Goal: Task Accomplishment & Management: Use online tool/utility

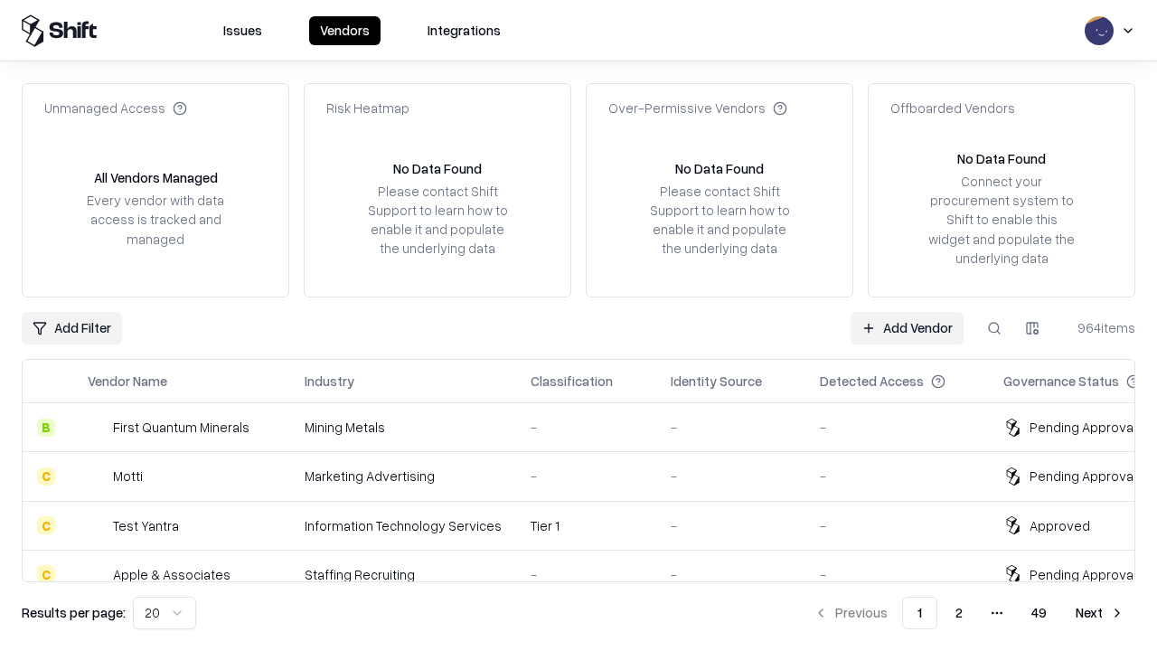
click at [906, 327] on link "Add Vendor" at bounding box center [906, 328] width 113 height 33
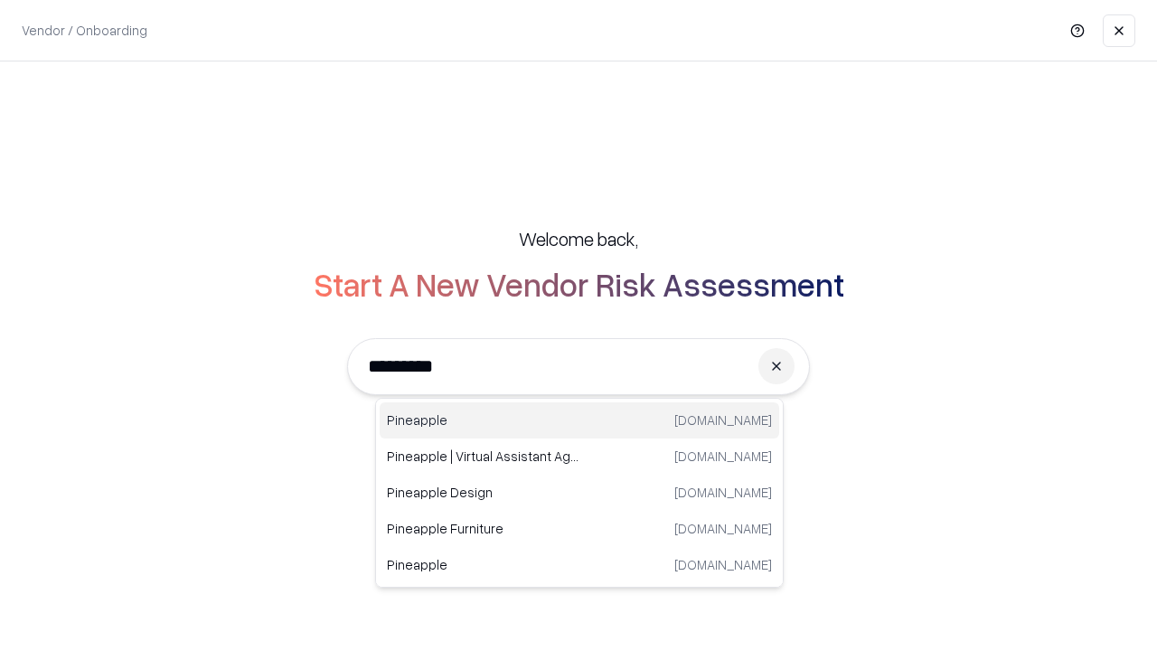
click at [579, 420] on div "Pineapple [DOMAIN_NAME]" at bounding box center [579, 420] width 399 height 36
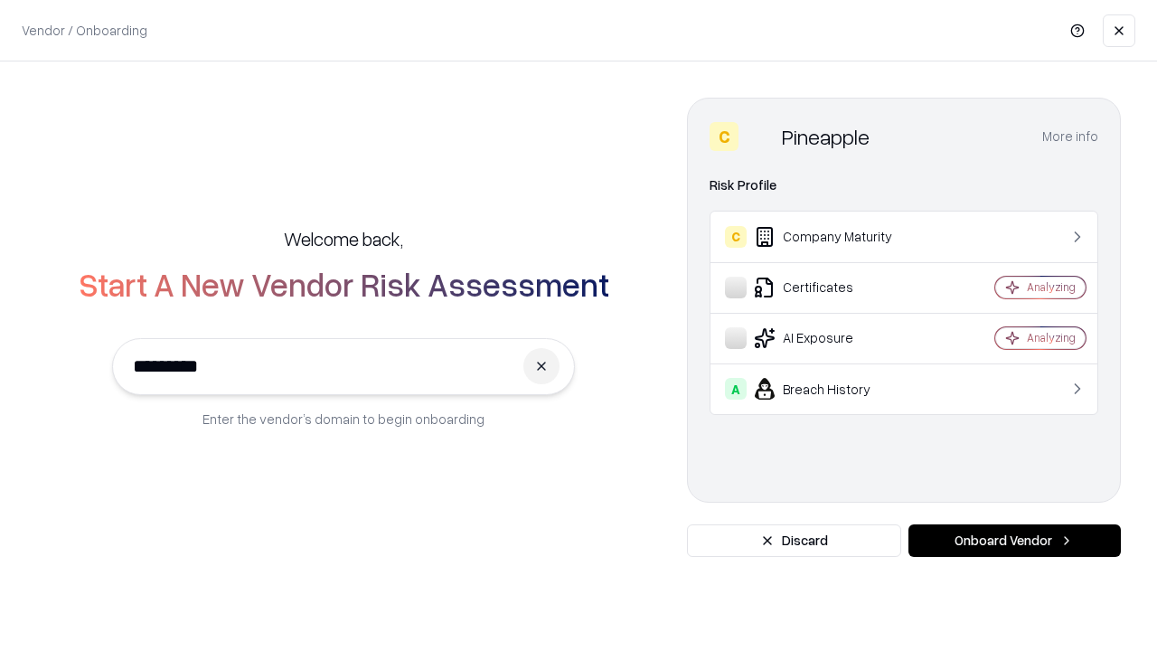
type input "*********"
click at [1014, 540] on button "Onboard Vendor" at bounding box center [1014, 540] width 212 height 33
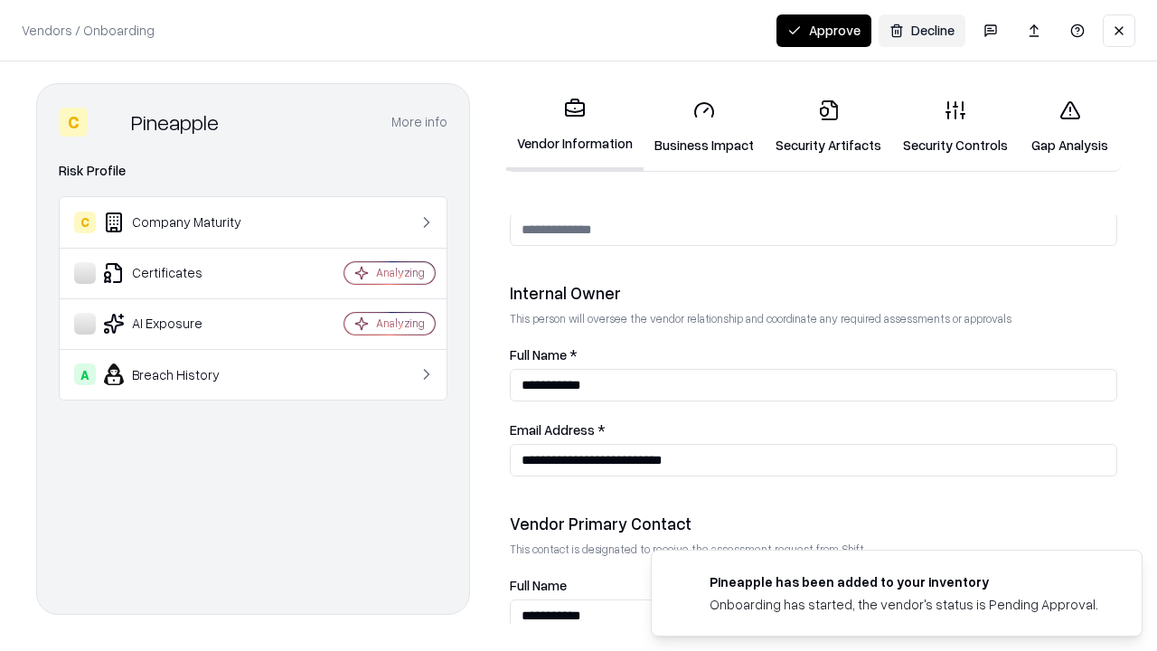
scroll to position [936, 0]
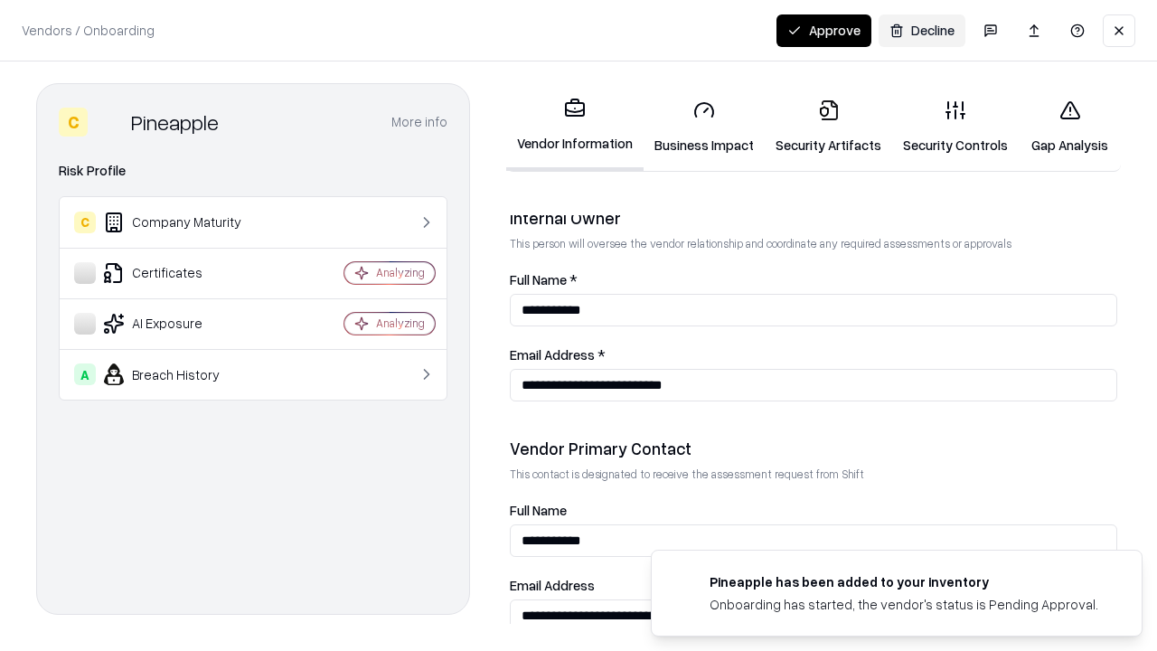
click at [704, 127] on link "Business Impact" at bounding box center [703, 127] width 121 height 84
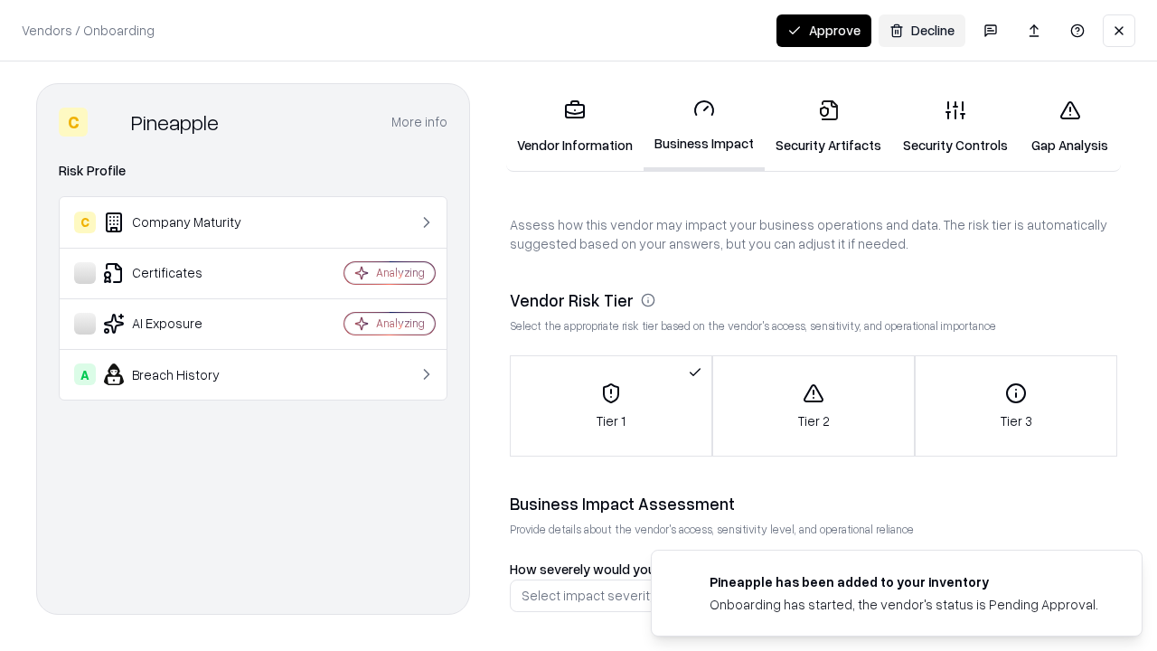
click at [828, 127] on link "Security Artifacts" at bounding box center [828, 127] width 127 height 84
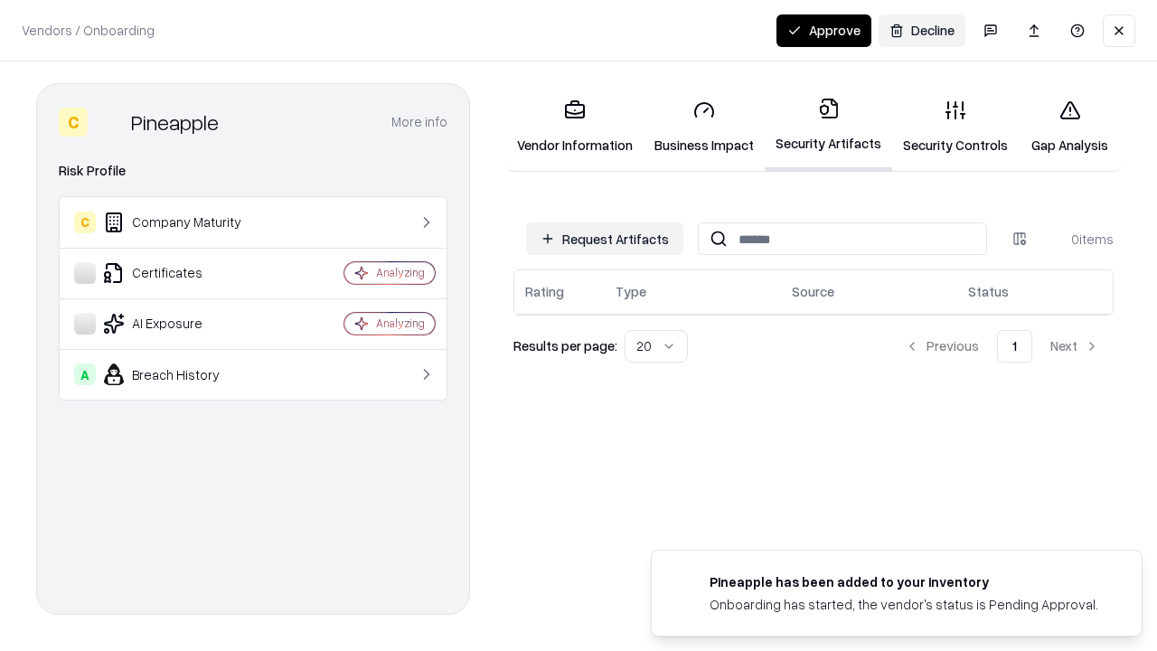
click at [605, 239] on button "Request Artifacts" at bounding box center [604, 238] width 157 height 33
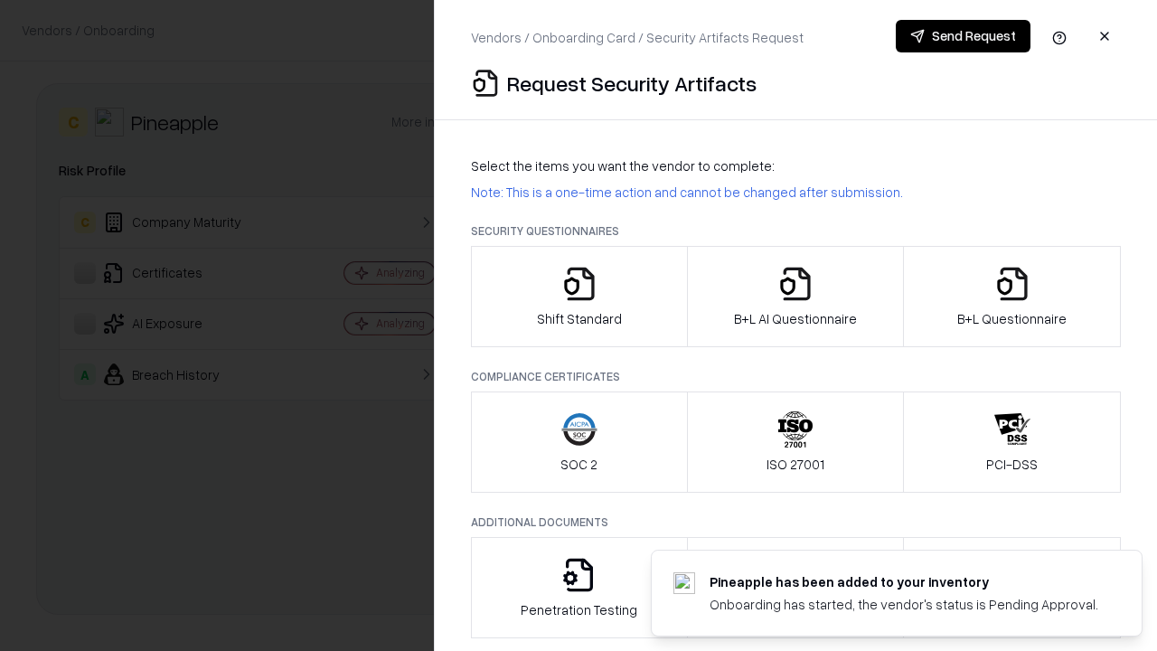
click at [578, 296] on icon "button" at bounding box center [579, 284] width 36 height 36
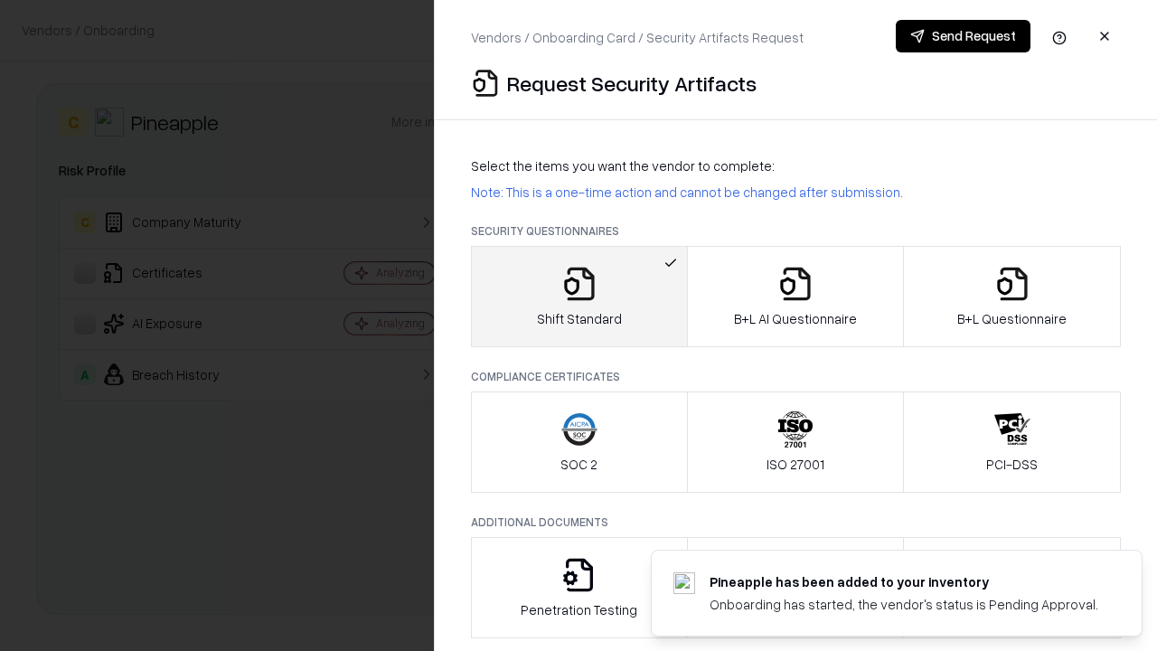
click at [962, 36] on button "Send Request" at bounding box center [963, 36] width 135 height 33
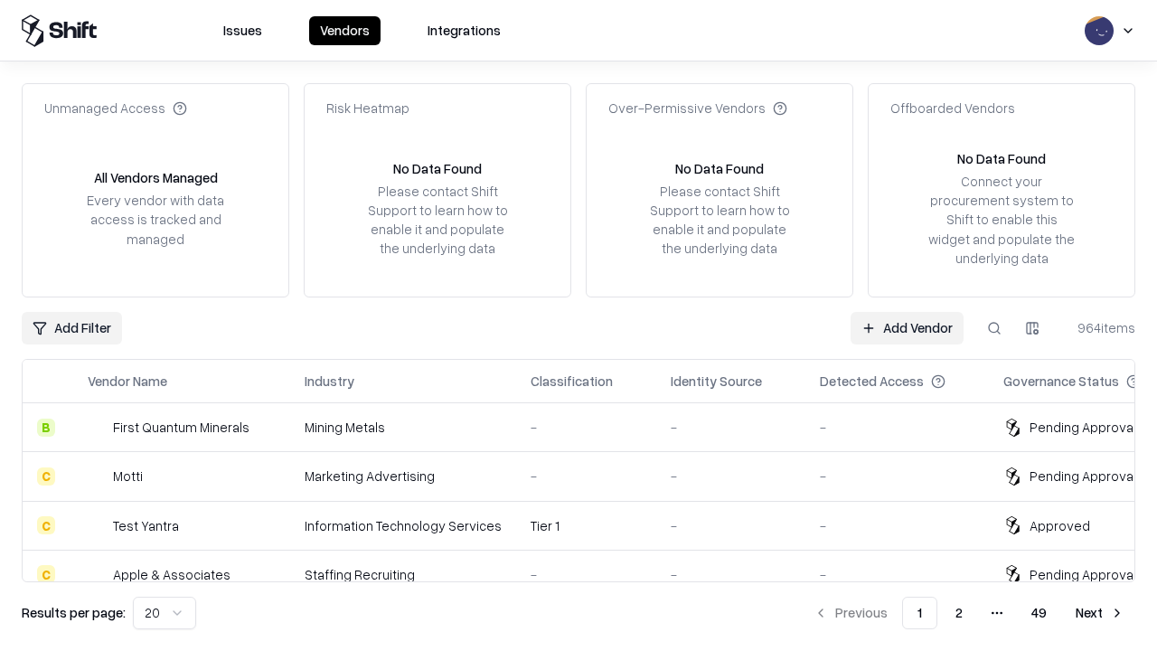
click at [994, 327] on button at bounding box center [994, 328] width 33 height 33
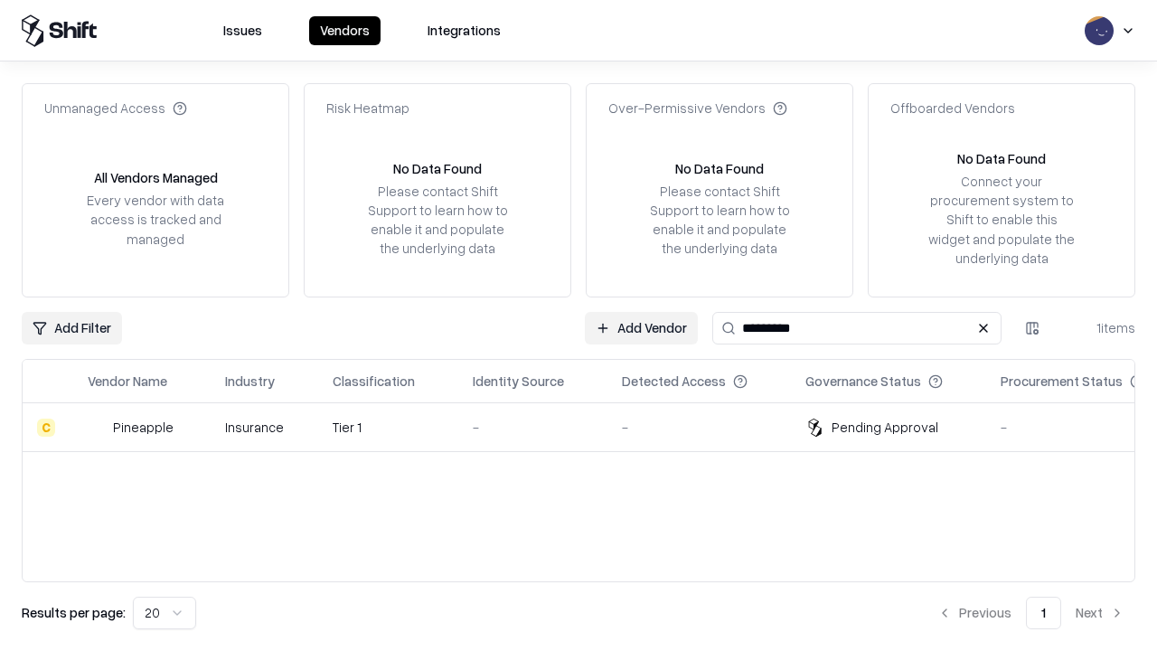
type input "*********"
click at [589, 427] on div "-" at bounding box center [533, 427] width 120 height 19
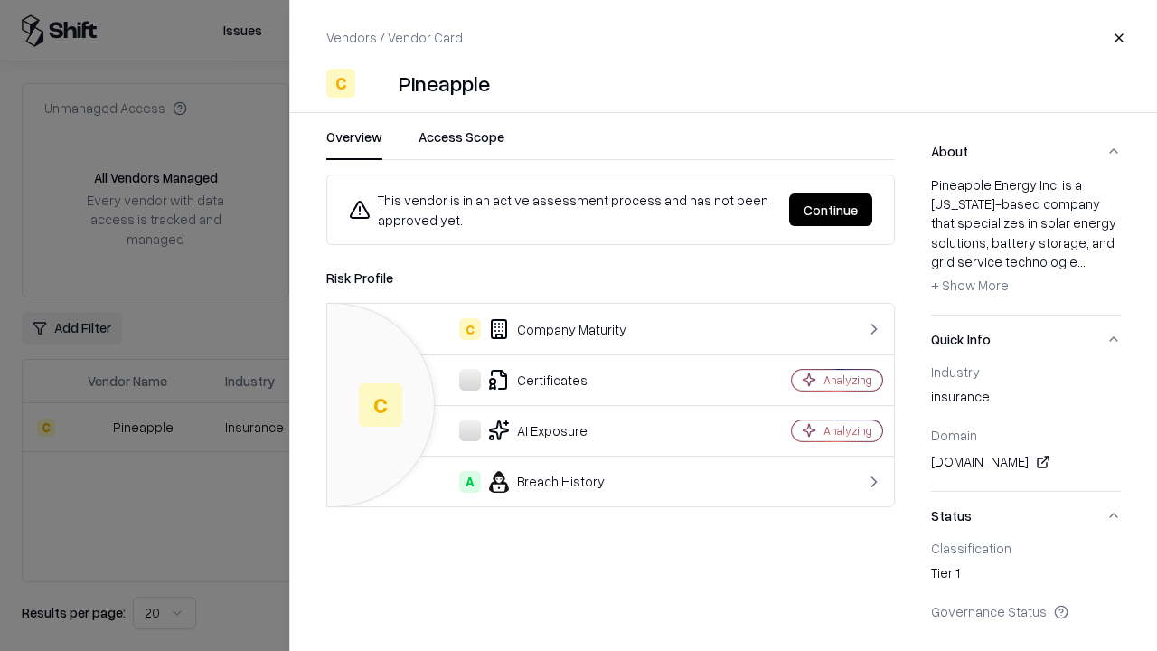
click at [831, 210] on button "Continue" at bounding box center [830, 209] width 83 height 33
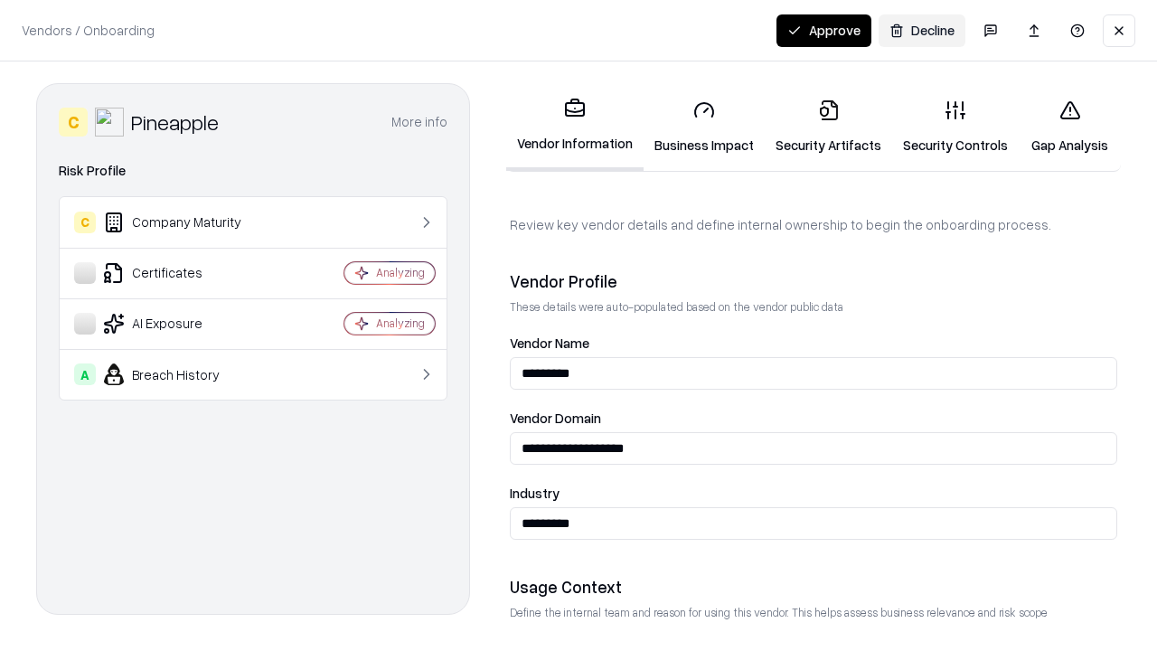
click at [828, 127] on link "Security Artifacts" at bounding box center [828, 127] width 127 height 84
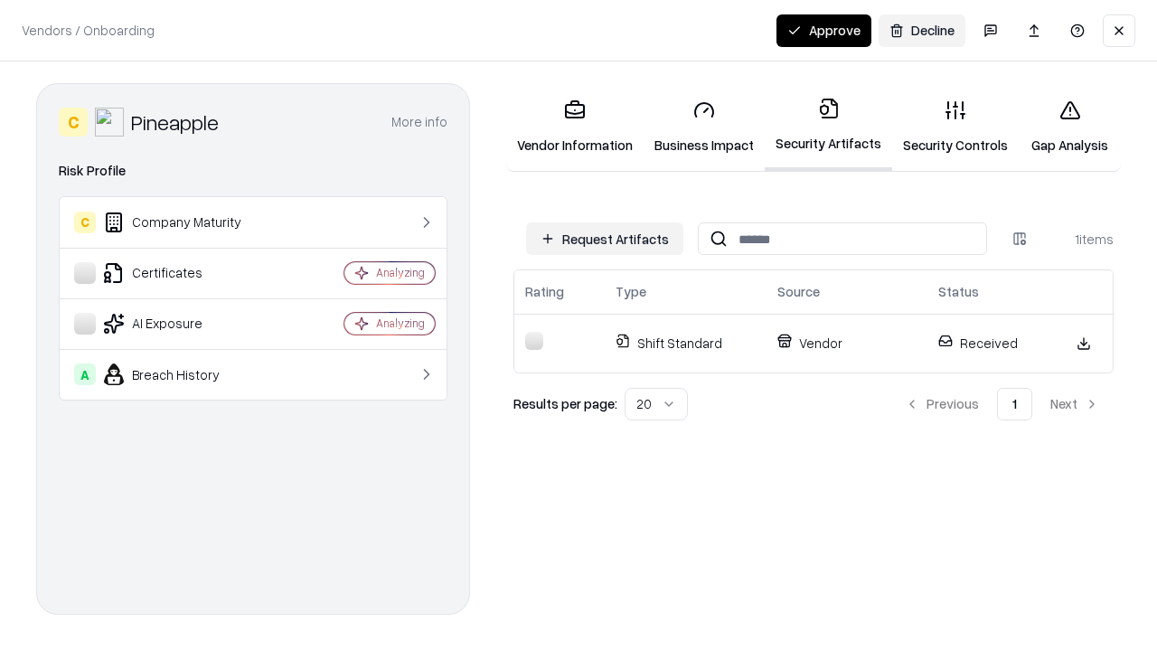
click at [823, 30] on button "Approve" at bounding box center [823, 30] width 95 height 33
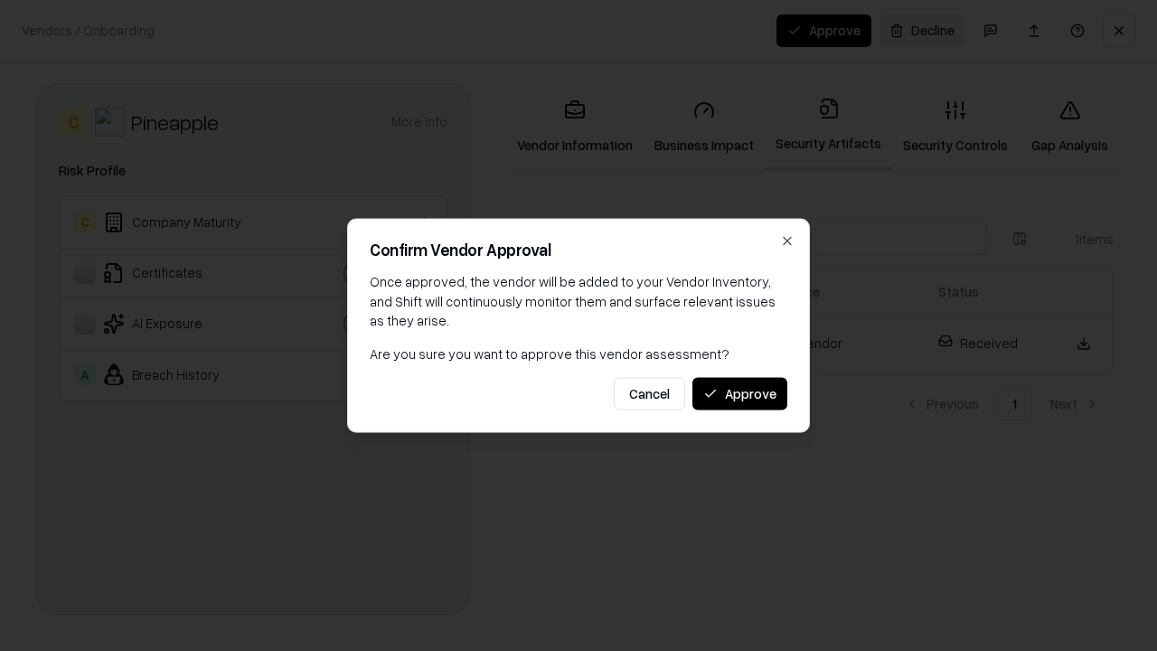
click at [739, 393] on button "Approve" at bounding box center [739, 393] width 95 height 33
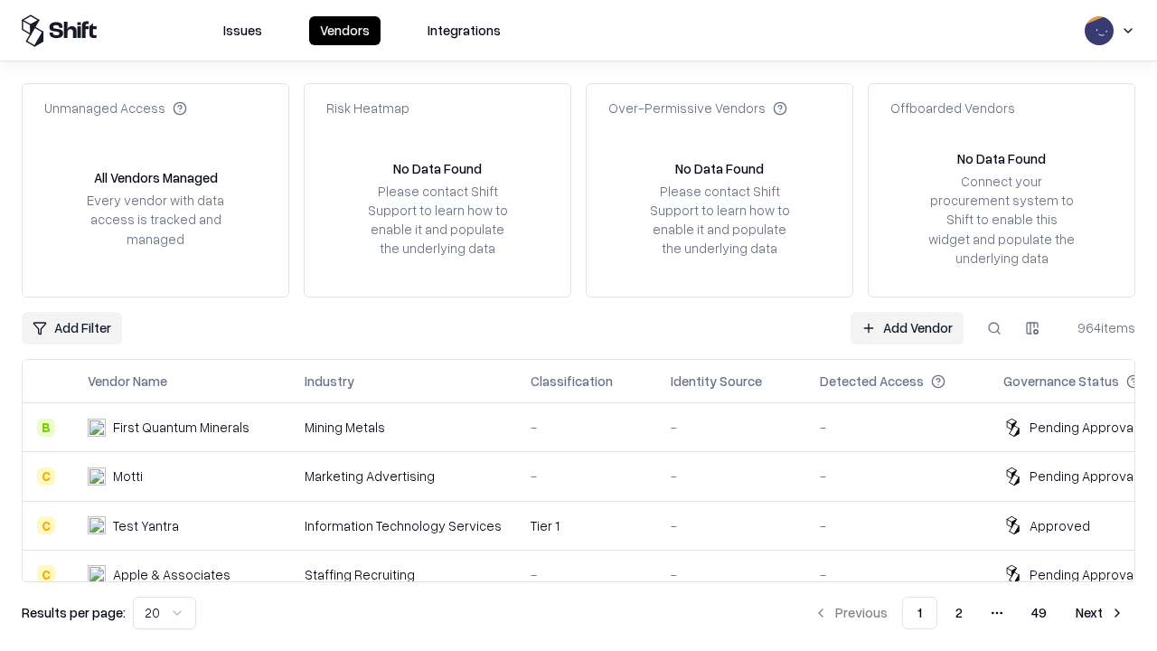
type input "*********"
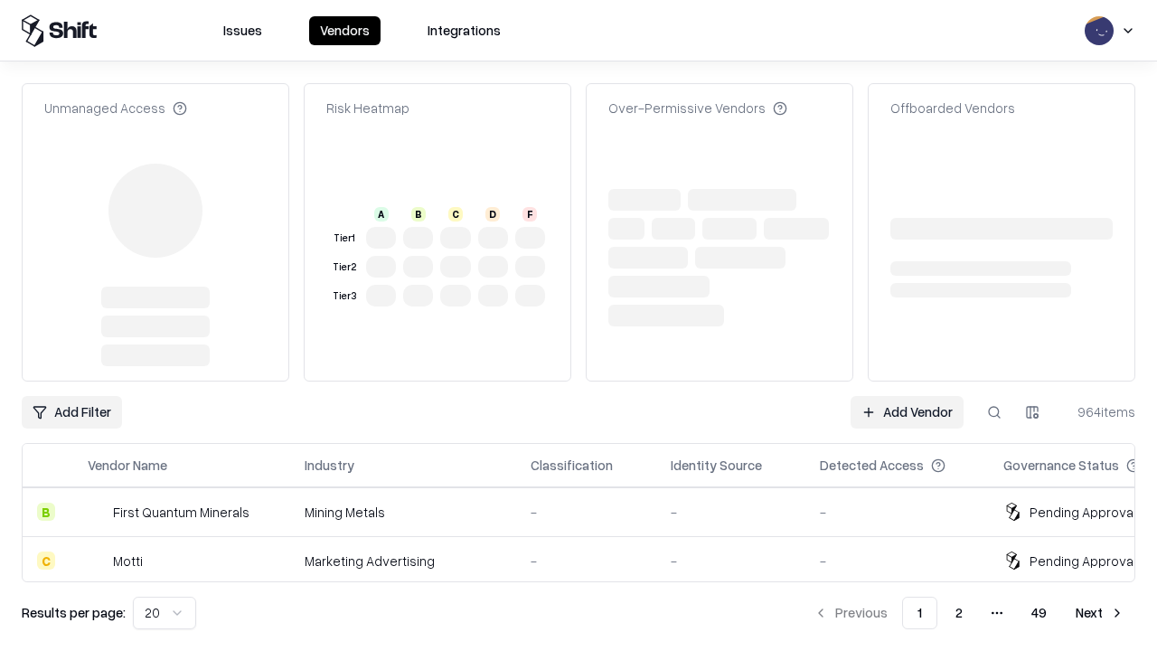
click at [906, 396] on link "Add Vendor" at bounding box center [906, 412] width 113 height 33
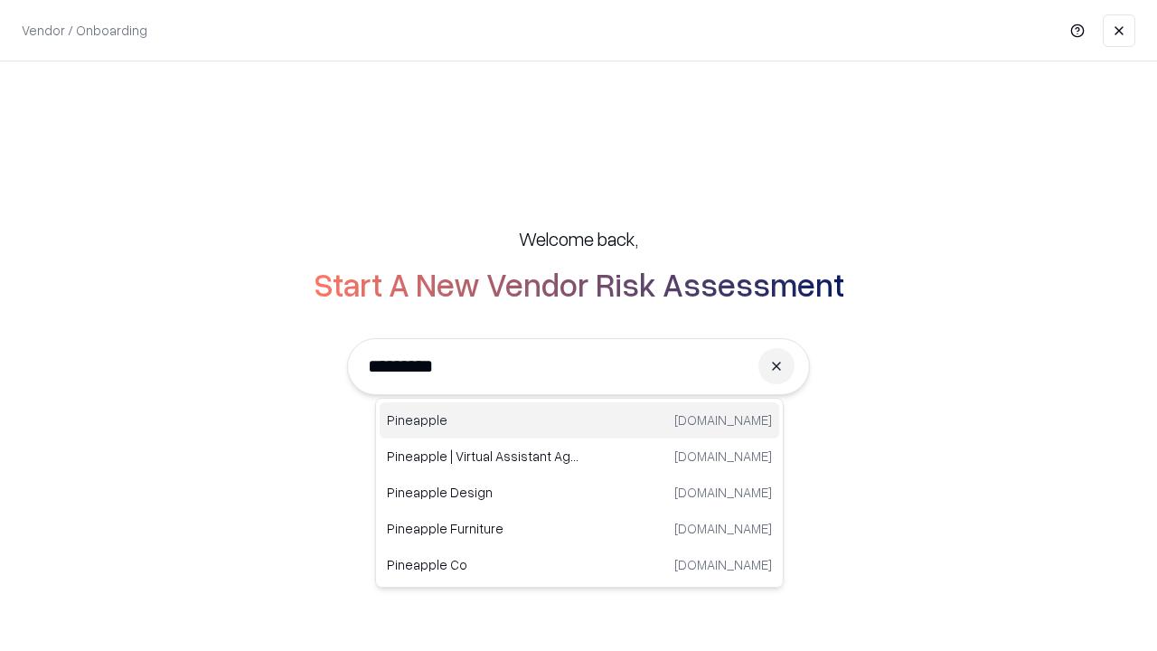
click at [579, 420] on div "Pineapple [DOMAIN_NAME]" at bounding box center [579, 420] width 399 height 36
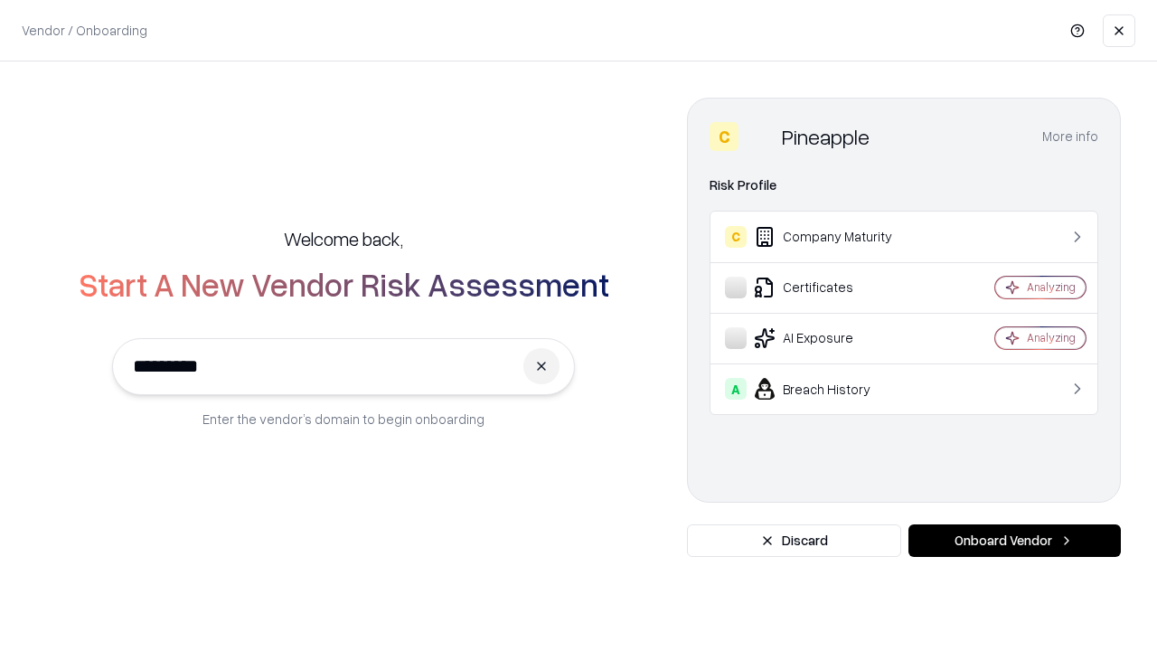
type input "*********"
click at [1014, 540] on button "Onboard Vendor" at bounding box center [1014, 540] width 212 height 33
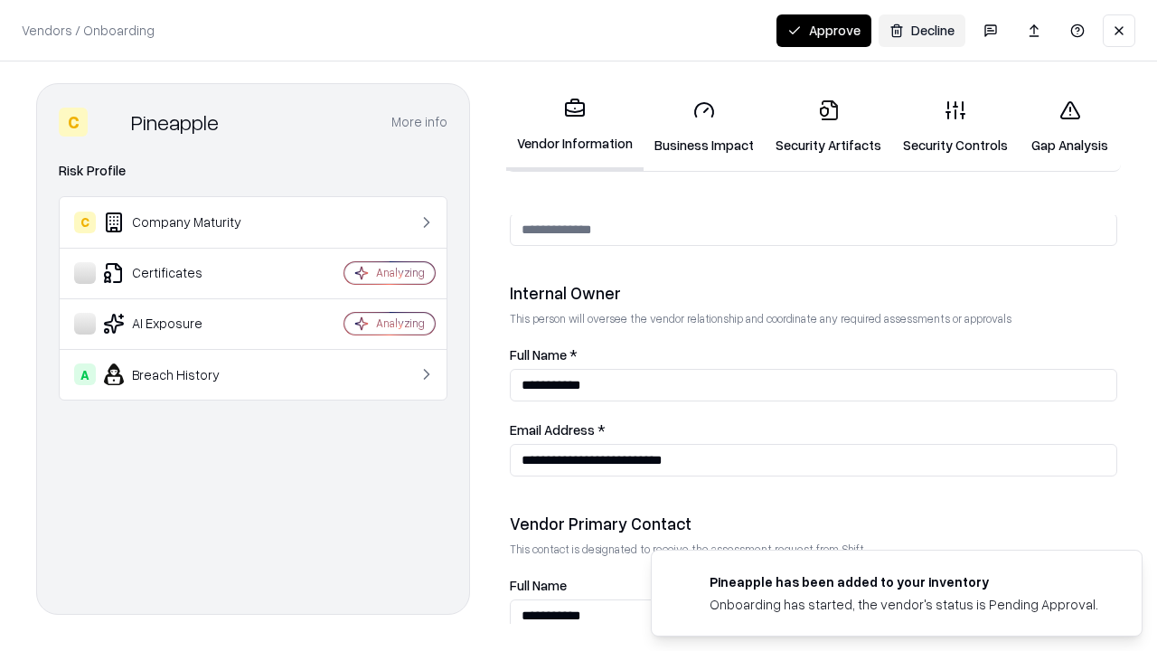
scroll to position [936, 0]
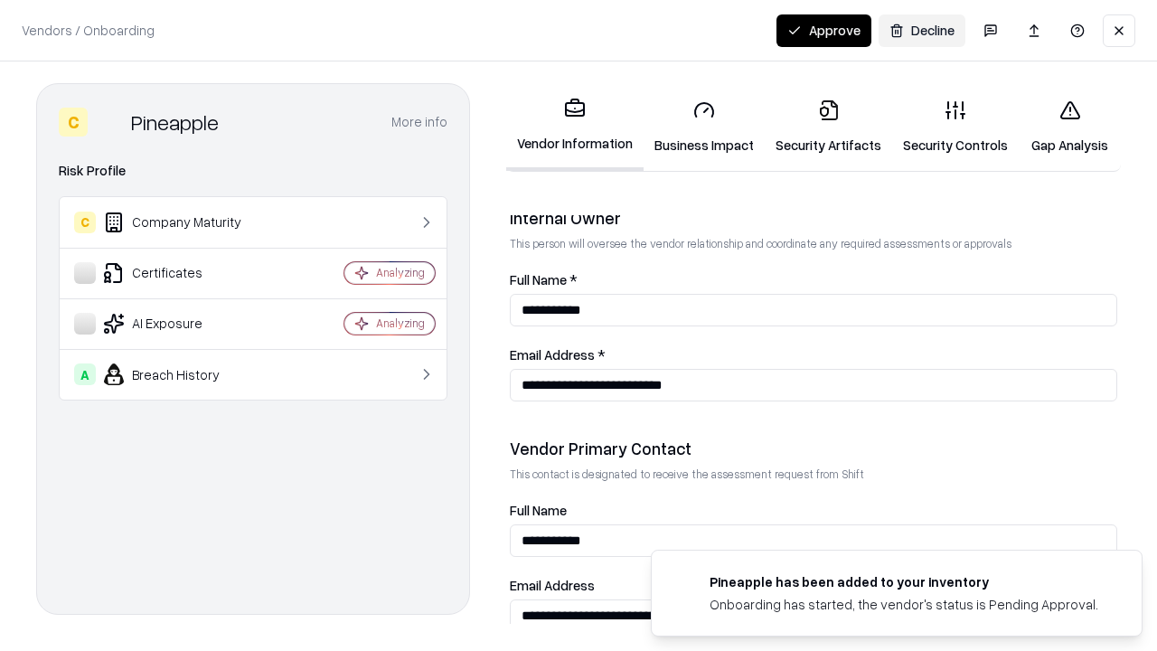
click at [823, 30] on button "Approve" at bounding box center [823, 30] width 95 height 33
